Goal: Information Seeking & Learning: Understand process/instructions

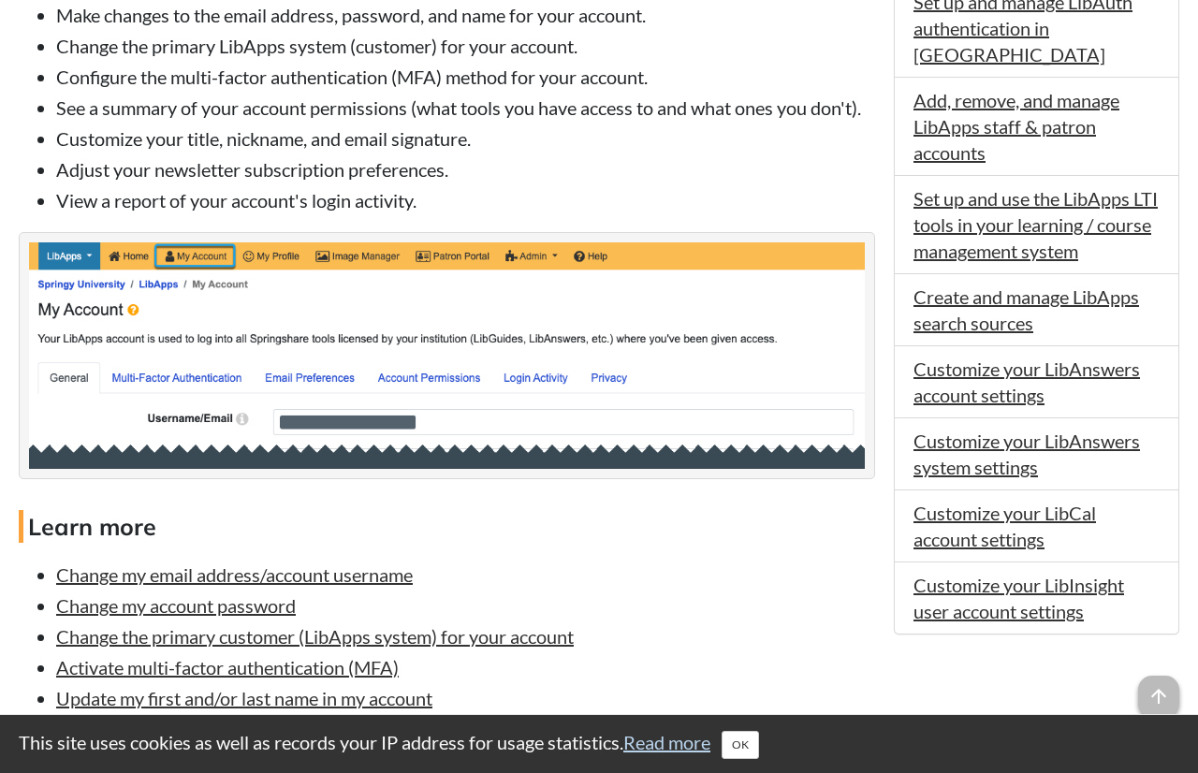
scroll to position [858, 0]
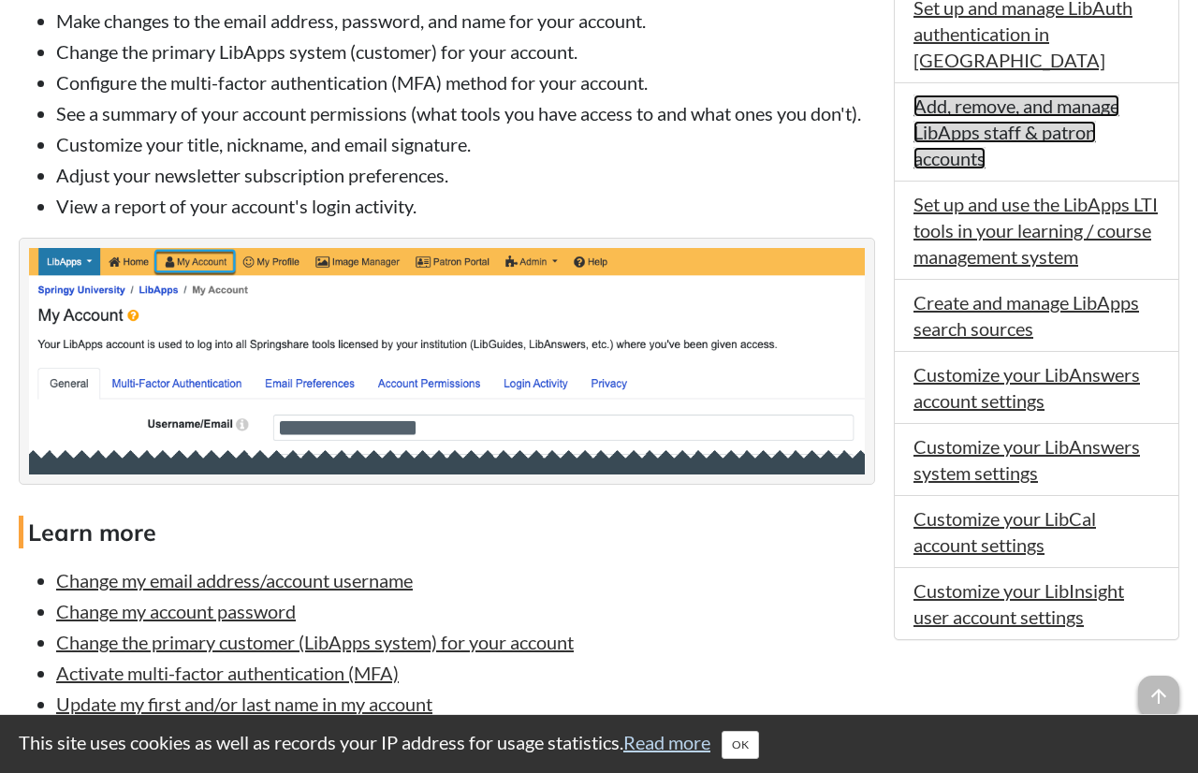
click at [943, 109] on link "Add, remove, and manage LibApps staff & patron accounts" at bounding box center [1016, 131] width 206 height 75
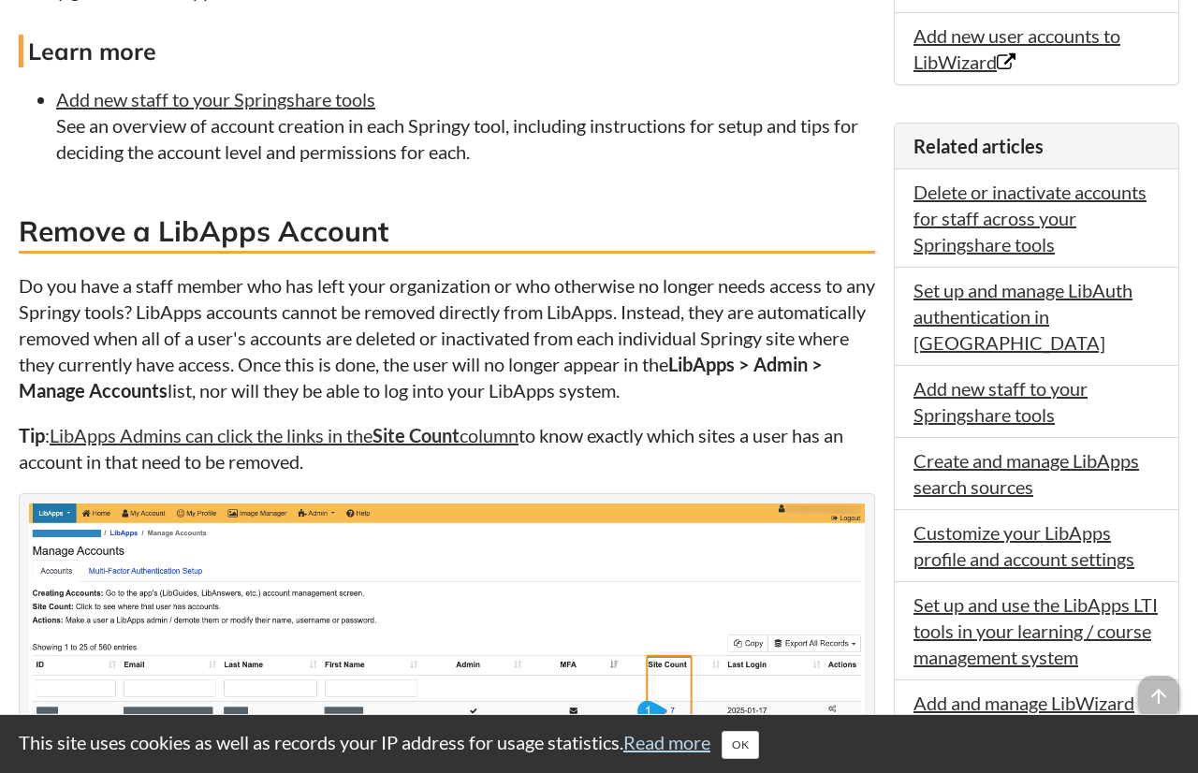
scroll to position [1298, 0]
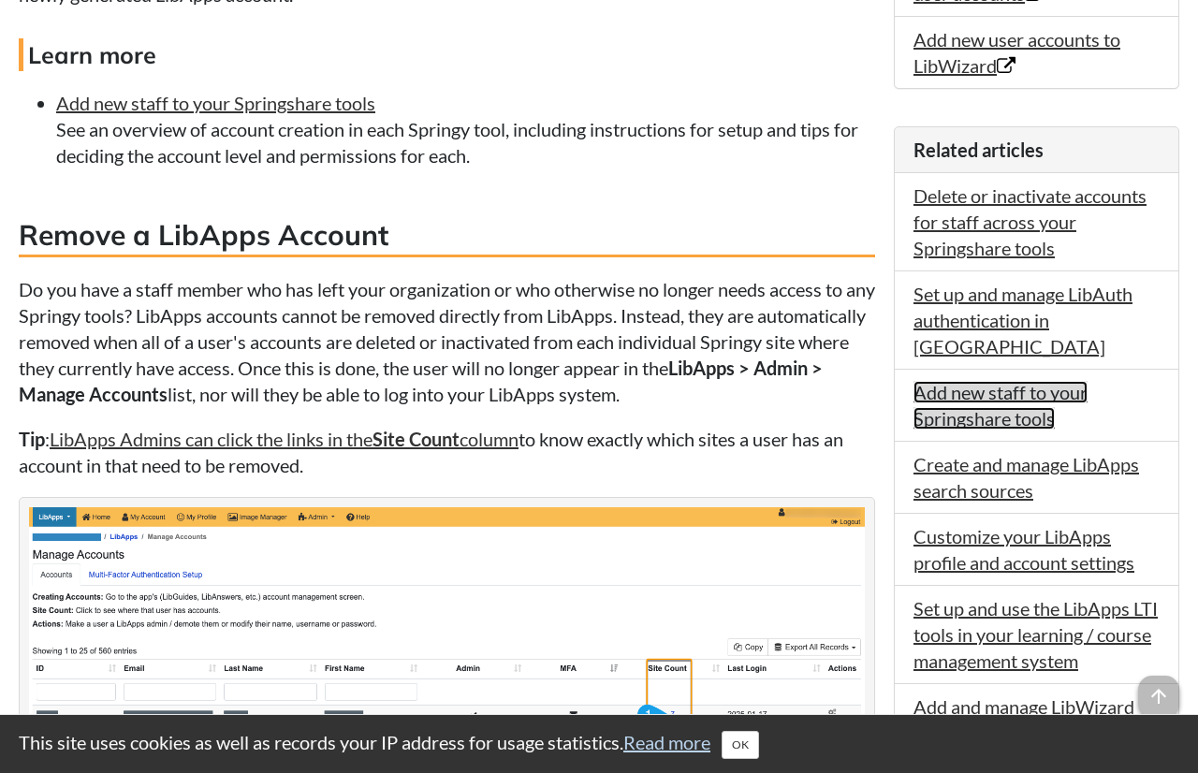
click at [961, 381] on link "Add new staff to your Springshare tools" at bounding box center [1000, 405] width 174 height 49
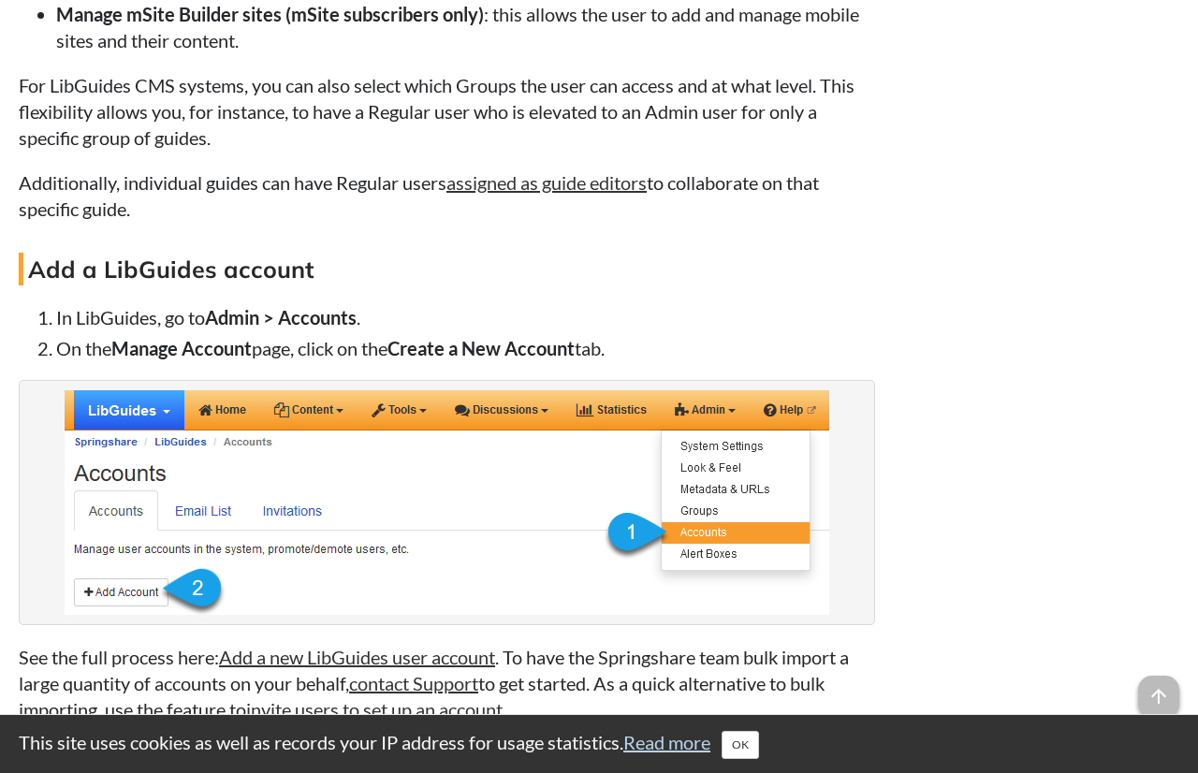
scroll to position [11054, 0]
